Goal: Navigation & Orientation: Find specific page/section

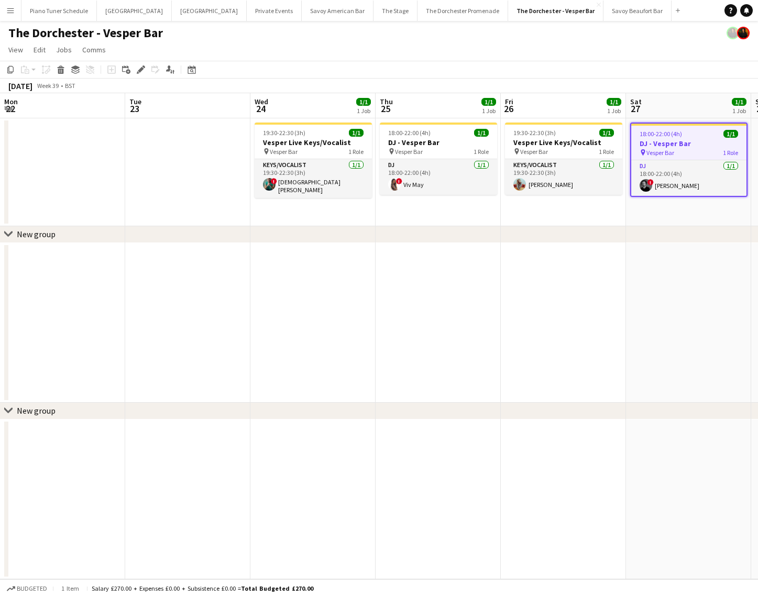
scroll to position [0, 389]
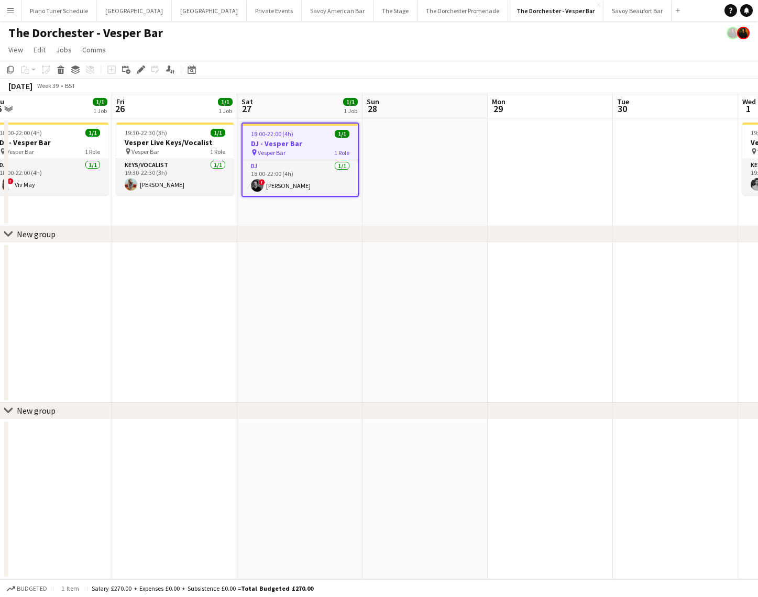
click at [12, 13] on app-icon "Menu" at bounding box center [10, 10] width 8 height 8
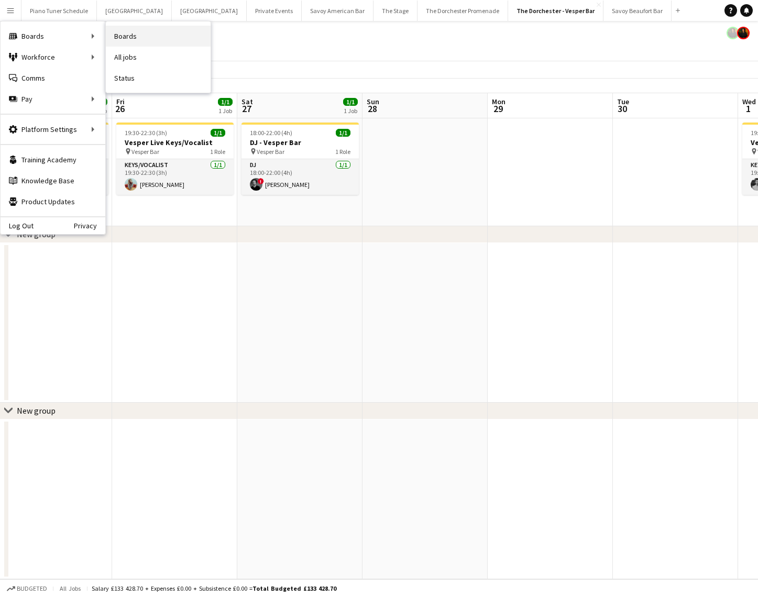
click at [115, 37] on link "Boards" at bounding box center [158, 36] width 105 height 21
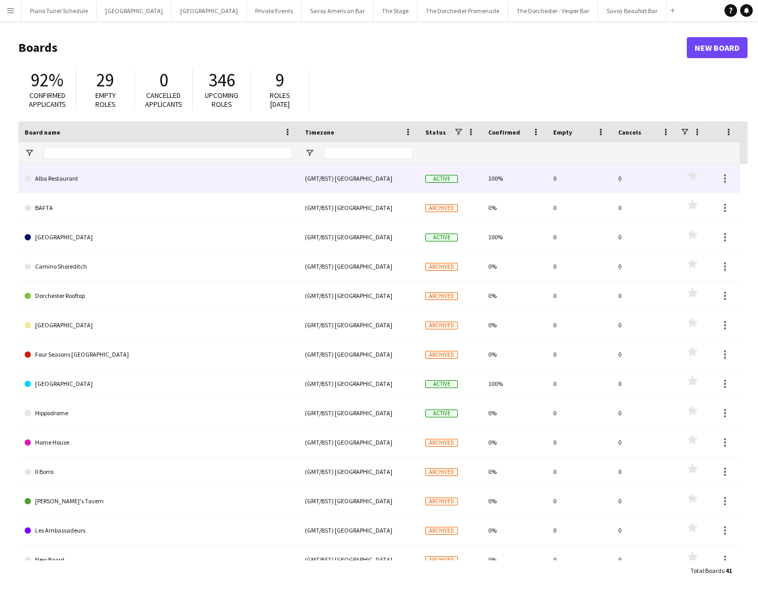
type input "********"
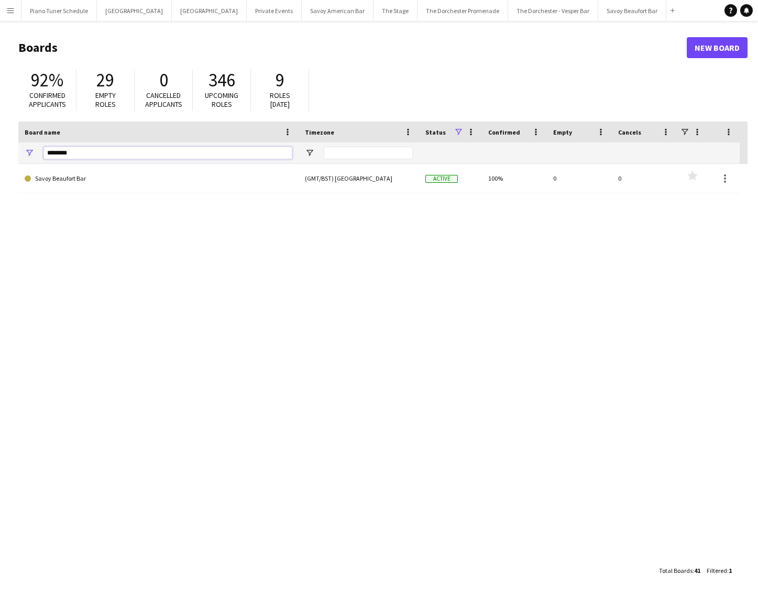
click at [0, 147] on html "Menu Boards Boards Boards All jobs Status Workforce Workforce My Workforce Recr…" at bounding box center [379, 298] width 758 height 597
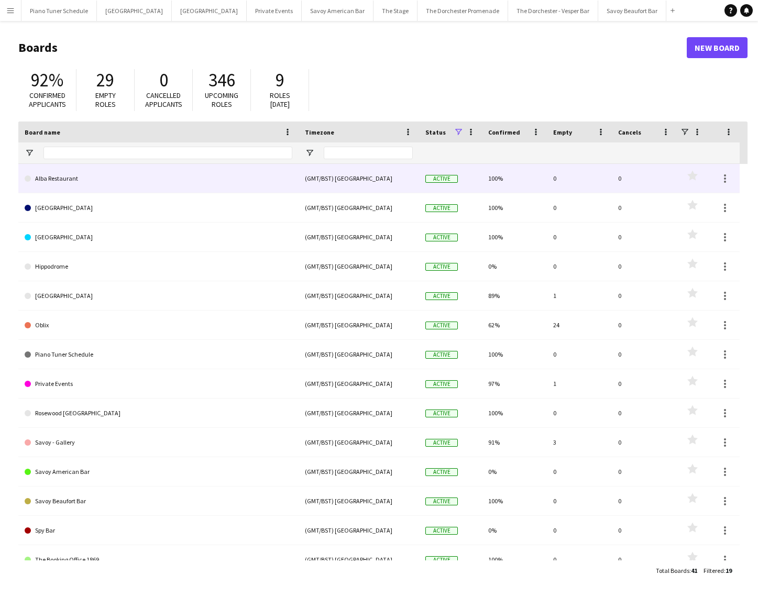
click at [80, 185] on link "Alba Restaurant" at bounding box center [159, 178] width 268 height 29
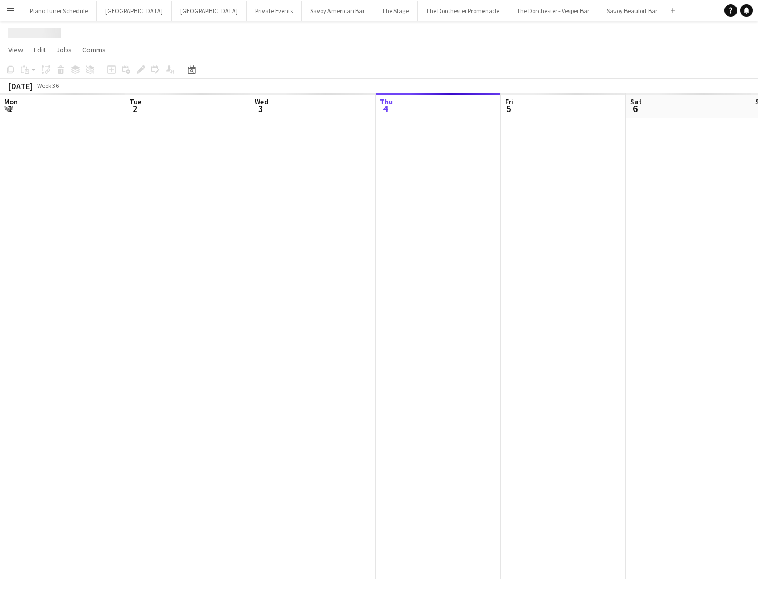
scroll to position [0, 250]
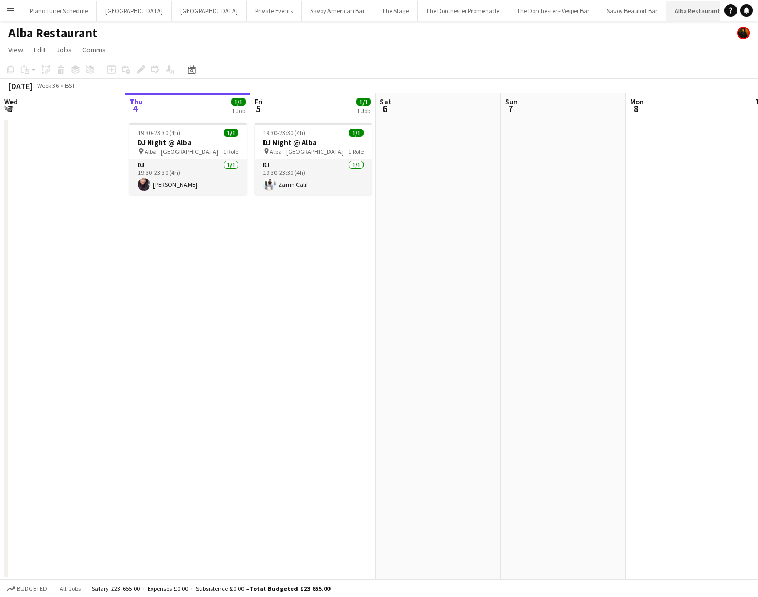
click at [722, 4] on app-icon "Close" at bounding box center [724, 5] width 4 height 4
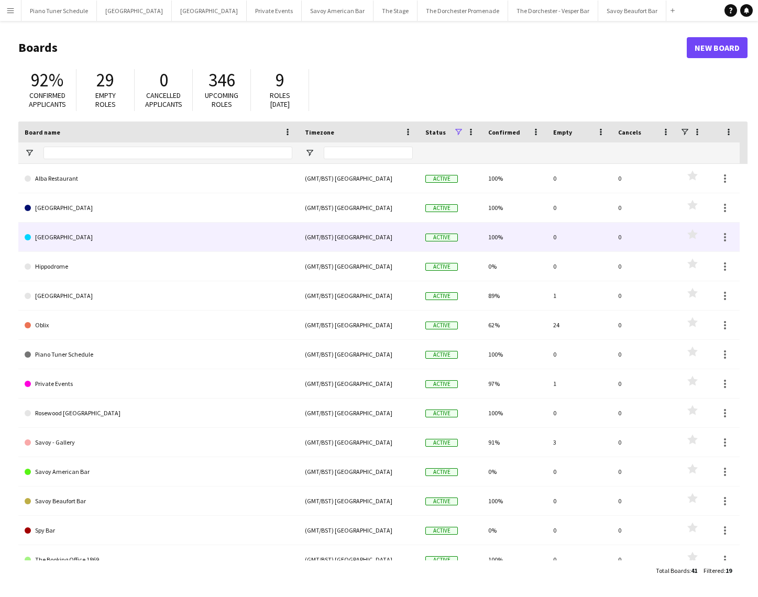
click at [72, 240] on link "[GEOGRAPHIC_DATA]" at bounding box center [159, 237] width 268 height 29
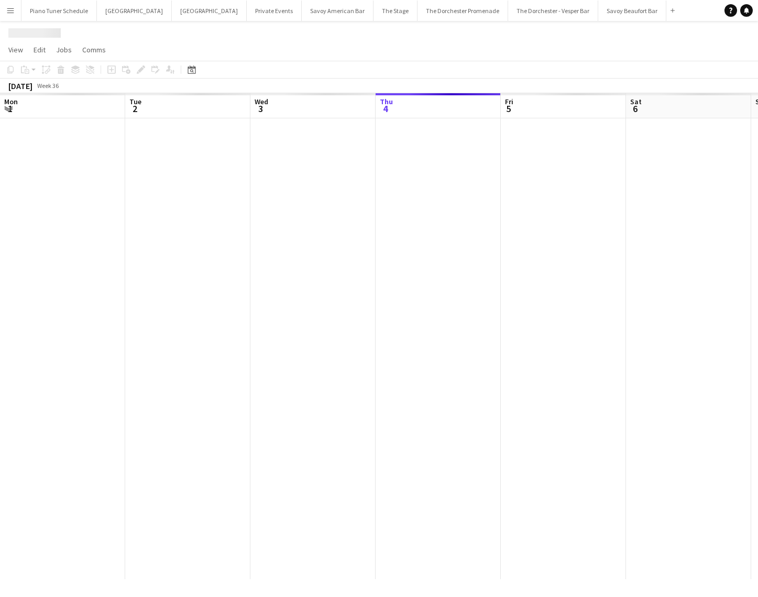
scroll to position [0, 250]
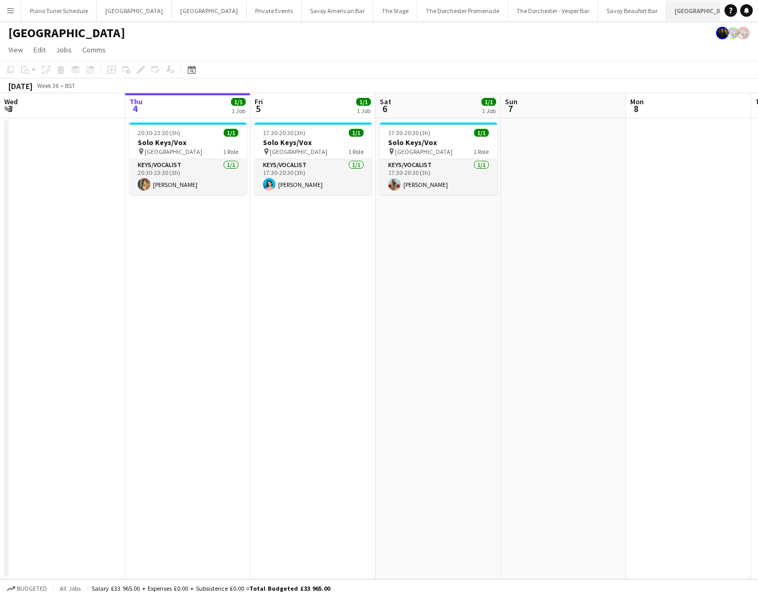
click at [736, 5] on app-icon "Close" at bounding box center [738, 5] width 4 height 4
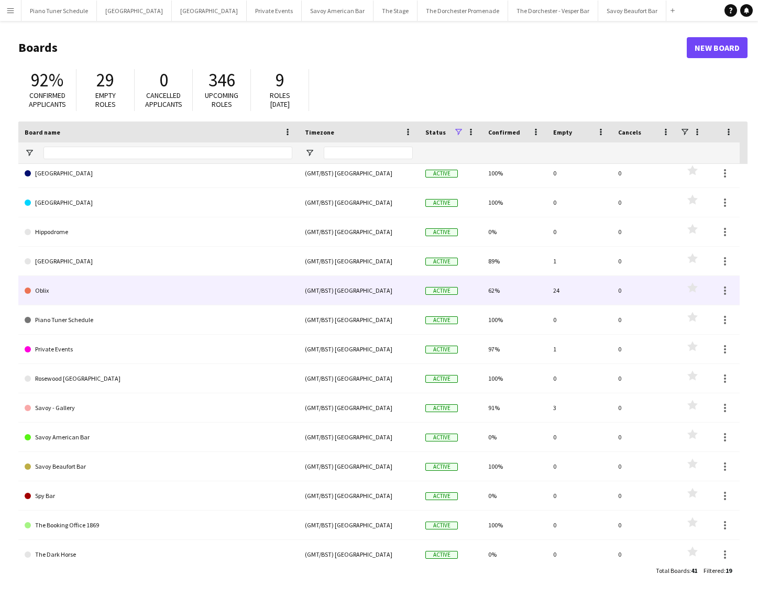
scroll to position [44, 0]
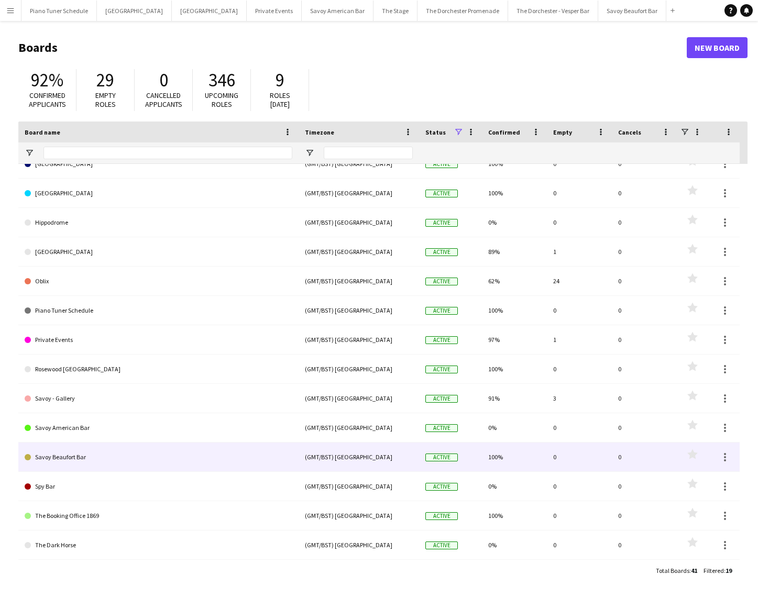
click at [103, 448] on link "Savoy Beaufort Bar" at bounding box center [159, 457] width 268 height 29
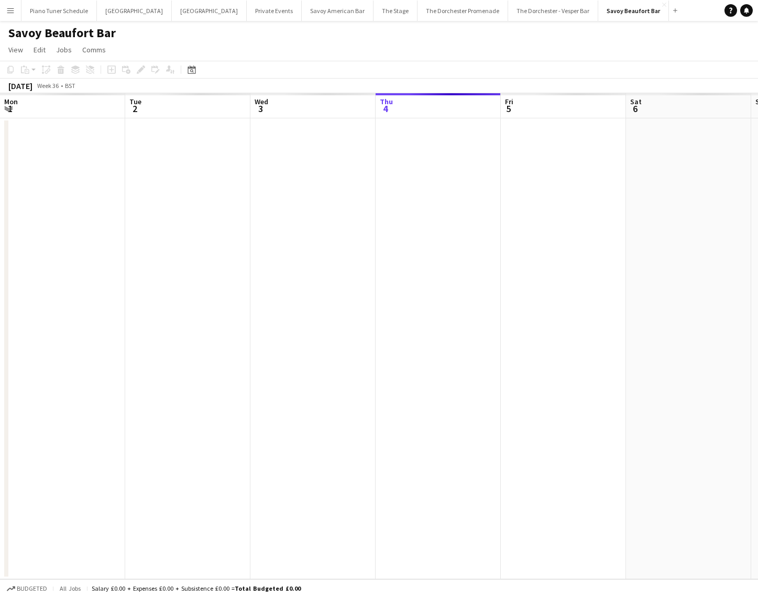
scroll to position [0, 250]
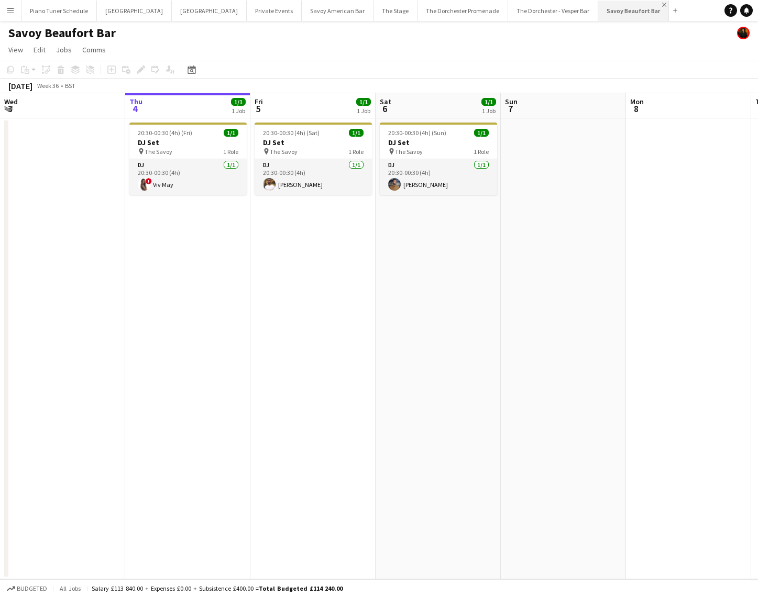
click at [662, 5] on app-icon "Close" at bounding box center [664, 5] width 4 height 4
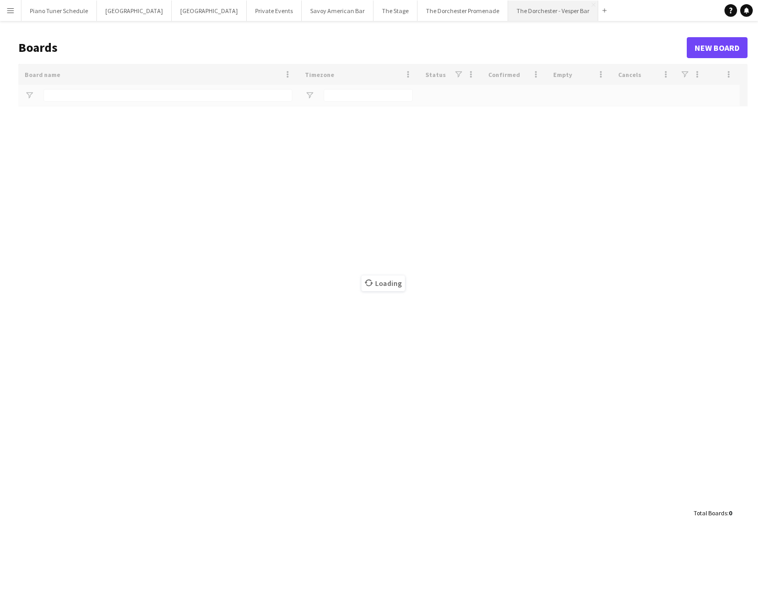
click at [508, 9] on button "The Dorchester - Vesper Bar Close" at bounding box center [553, 11] width 90 height 20
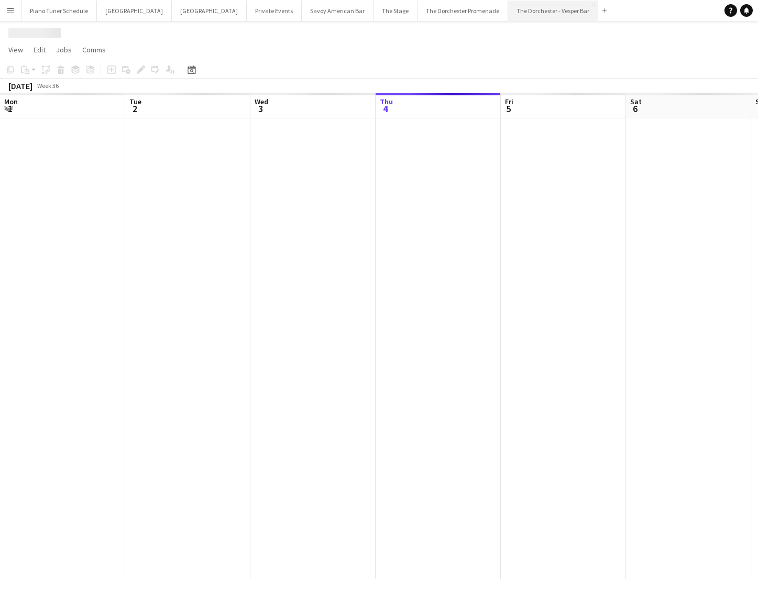
scroll to position [0, 250]
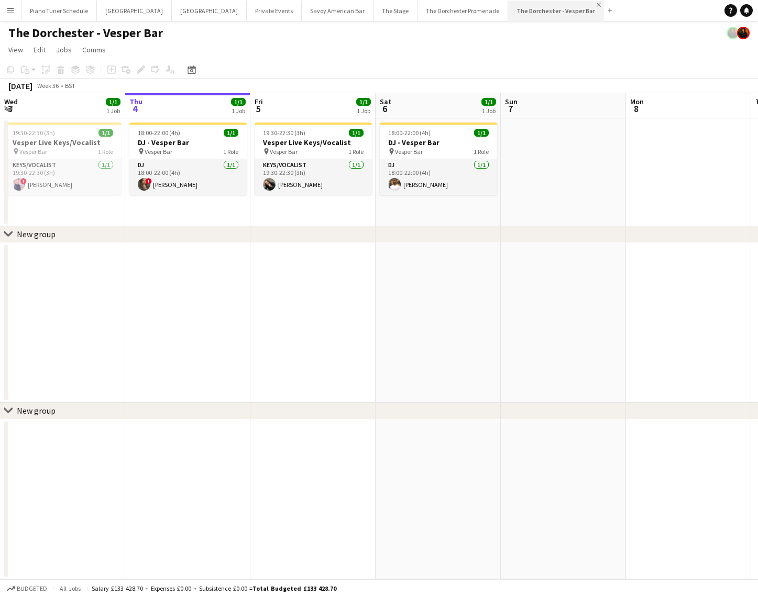
click at [597, 5] on app-icon "Close" at bounding box center [599, 5] width 4 height 4
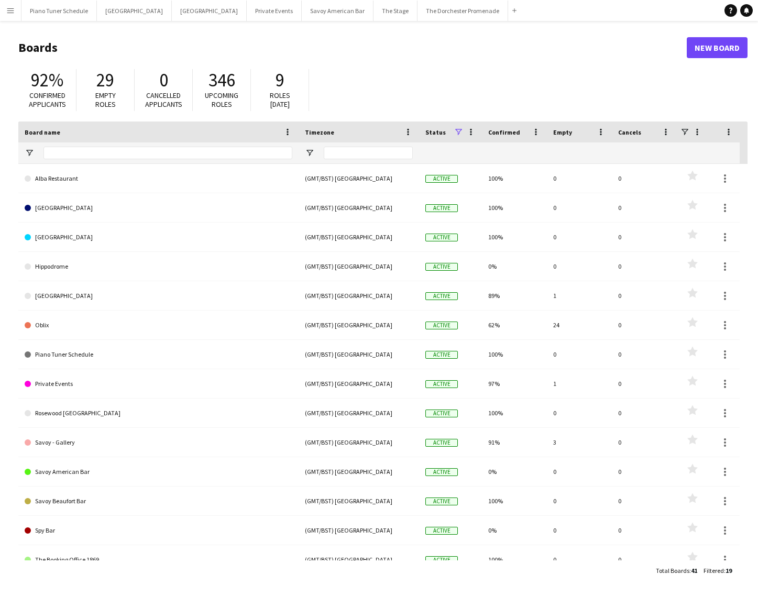
scroll to position [1, 0]
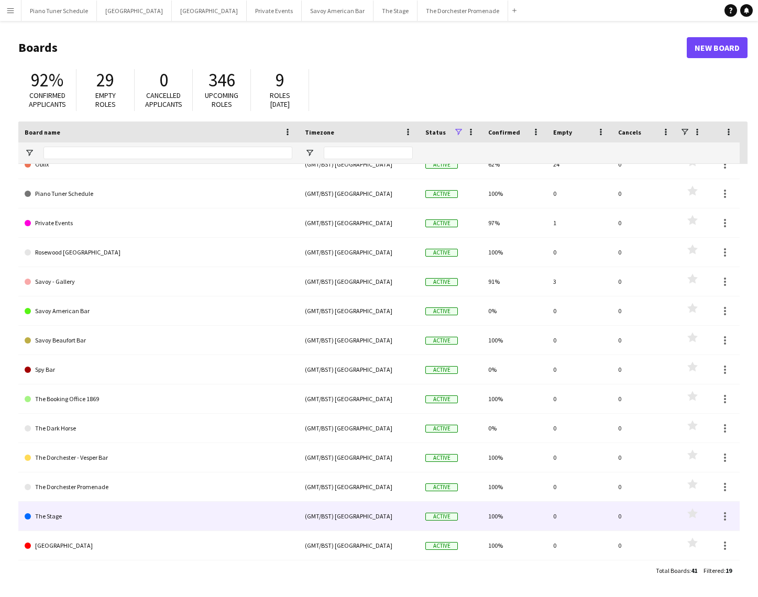
click at [118, 512] on link "The Stage" at bounding box center [159, 516] width 268 height 29
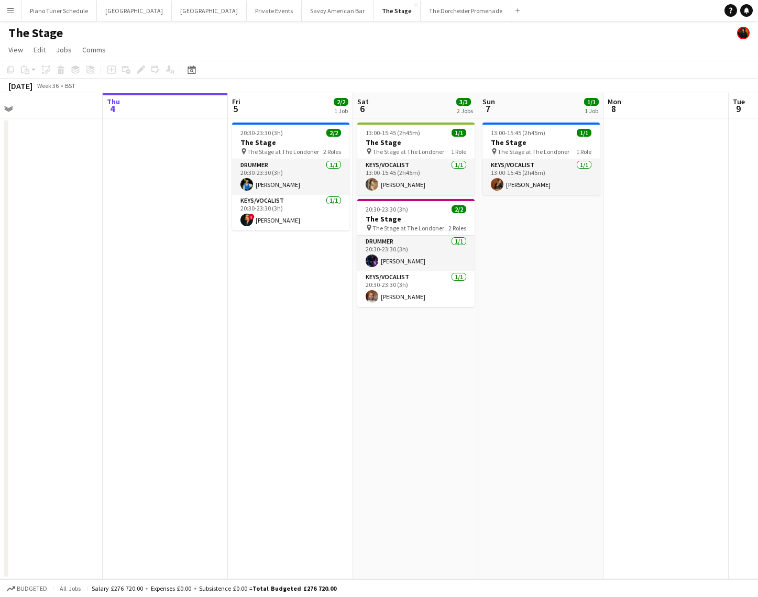
scroll to position [0, 275]
click at [414, 5] on app-icon "Close" at bounding box center [416, 5] width 4 height 4
